Goal: Task Accomplishment & Management: Use online tool/utility

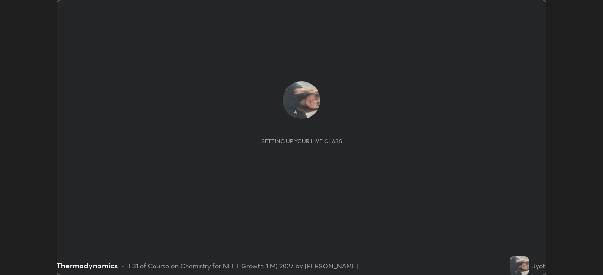
scroll to position [275, 602]
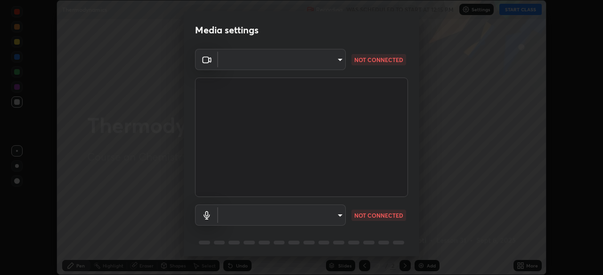
click at [237, 60] on body "Erase all Thermodynamics Recording WAS SCHEDULED TO START AT 12:15 PM Settings …" at bounding box center [301, 137] width 603 height 275
click at [227, 54] on ul at bounding box center [280, 53] width 127 height 8
click at [227, 65] on div at bounding box center [301, 137] width 603 height 275
click at [229, 65] on div at bounding box center [301, 137] width 603 height 275
click at [230, 62] on body "Erase all Thermodynamics Recording WAS SCHEDULED TO START AT 12:15 PM Settings …" at bounding box center [301, 137] width 603 height 275
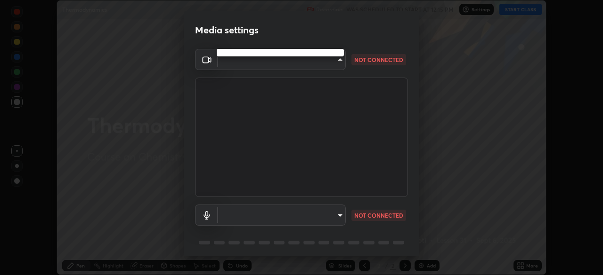
click at [229, 64] on div at bounding box center [301, 137] width 603 height 275
click at [235, 62] on body "Erase all Thermodynamics Recording WAS SCHEDULED TO START AT 12:15 PM Settings …" at bounding box center [301, 137] width 603 height 275
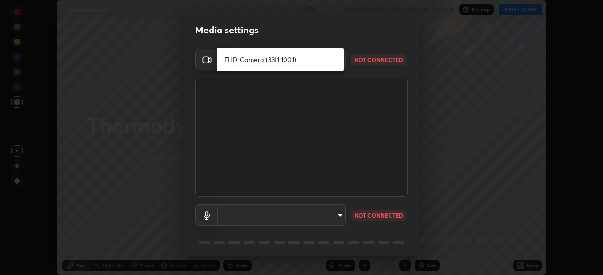
click at [239, 60] on li "FHD Camera (33f1:1001)" at bounding box center [280, 60] width 127 height 16
type input "3225a1b5adaf076f0182e400740be19a38df88ffe1a9e8e9771ca91d3980a802"
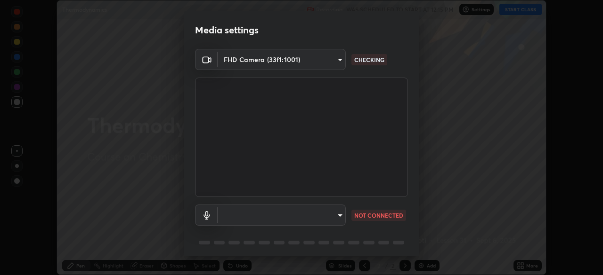
scroll to position [33, 0]
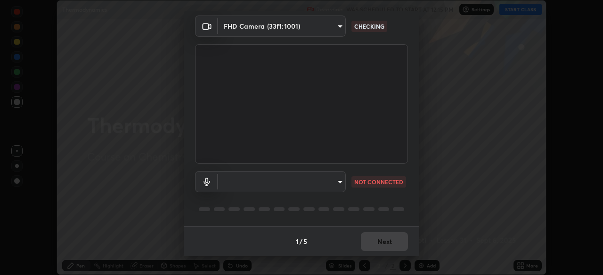
click at [250, 179] on body "Erase all Thermodynamics Recording WAS SCHEDULED TO START AT 12:15 PM Settings …" at bounding box center [301, 137] width 603 height 275
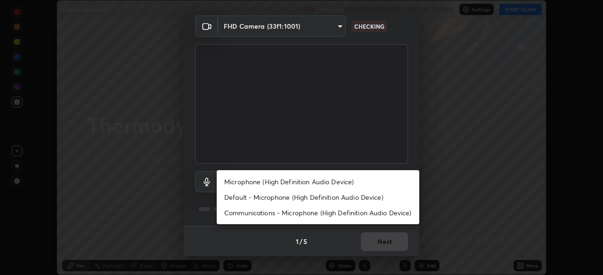
click at [240, 182] on li "Microphone (High Definition Audio Device)" at bounding box center [318, 182] width 202 height 16
type input "637ff5005d9403bc4ba41e1a1909ae76d603f857f4b4fcd1336a7ac229b38fa2"
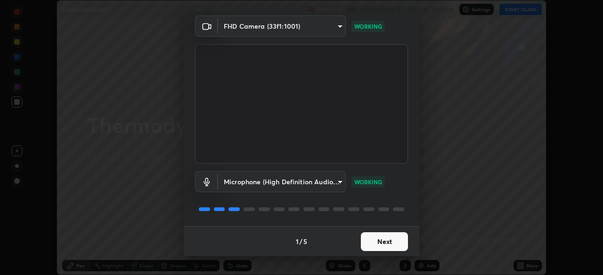
click at [375, 242] on button "Next" at bounding box center [384, 242] width 47 height 19
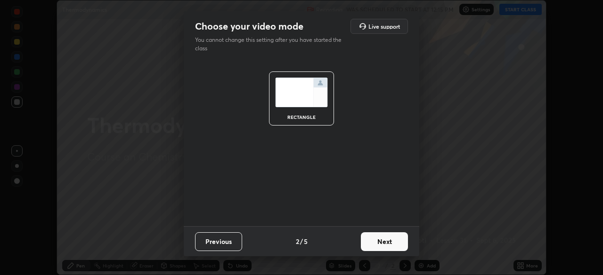
scroll to position [0, 0]
click at [383, 242] on button "Next" at bounding box center [384, 242] width 47 height 19
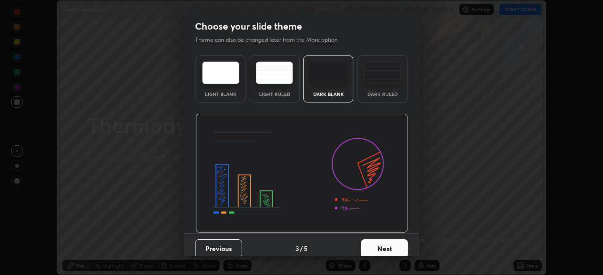
click at [386, 246] on button "Next" at bounding box center [384, 249] width 47 height 19
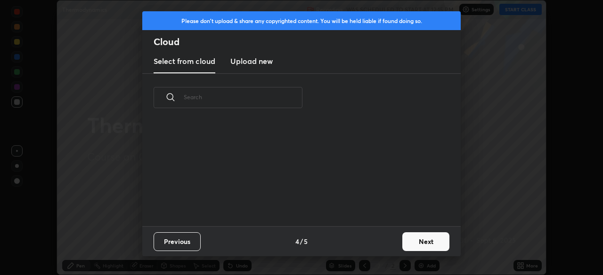
click at [410, 241] on button "Next" at bounding box center [425, 242] width 47 height 19
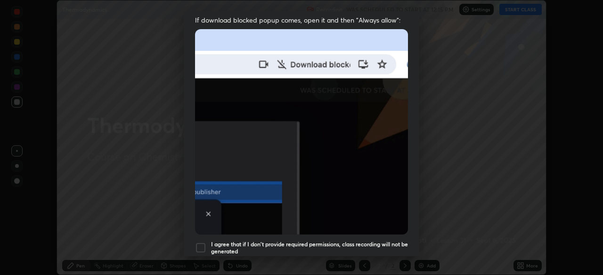
scroll to position [226, 0]
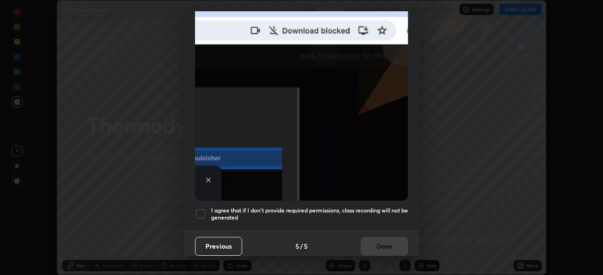
click at [199, 209] on div at bounding box center [200, 214] width 11 height 11
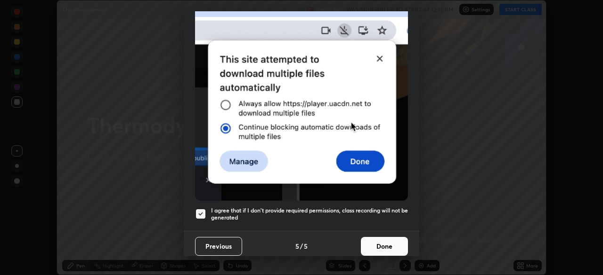
click at [372, 241] on button "Done" at bounding box center [384, 246] width 47 height 19
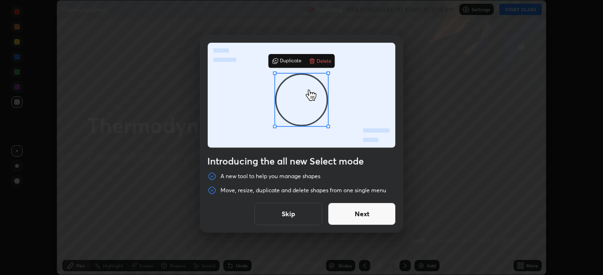
click at [294, 214] on button "Skip" at bounding box center [288, 214] width 68 height 23
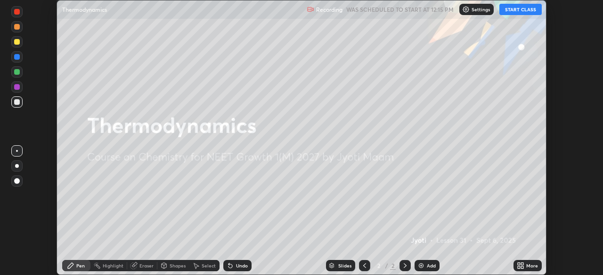
click at [511, 13] on button "START CLASS" at bounding box center [520, 9] width 42 height 11
